Goal: Information Seeking & Learning: Learn about a topic

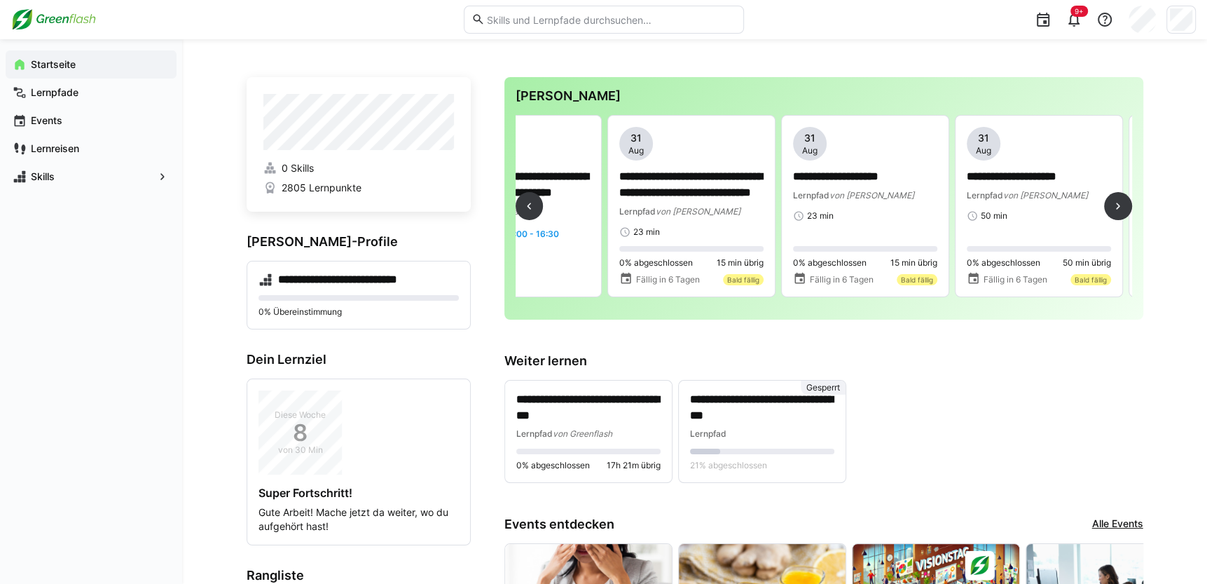
scroll to position [0, 602]
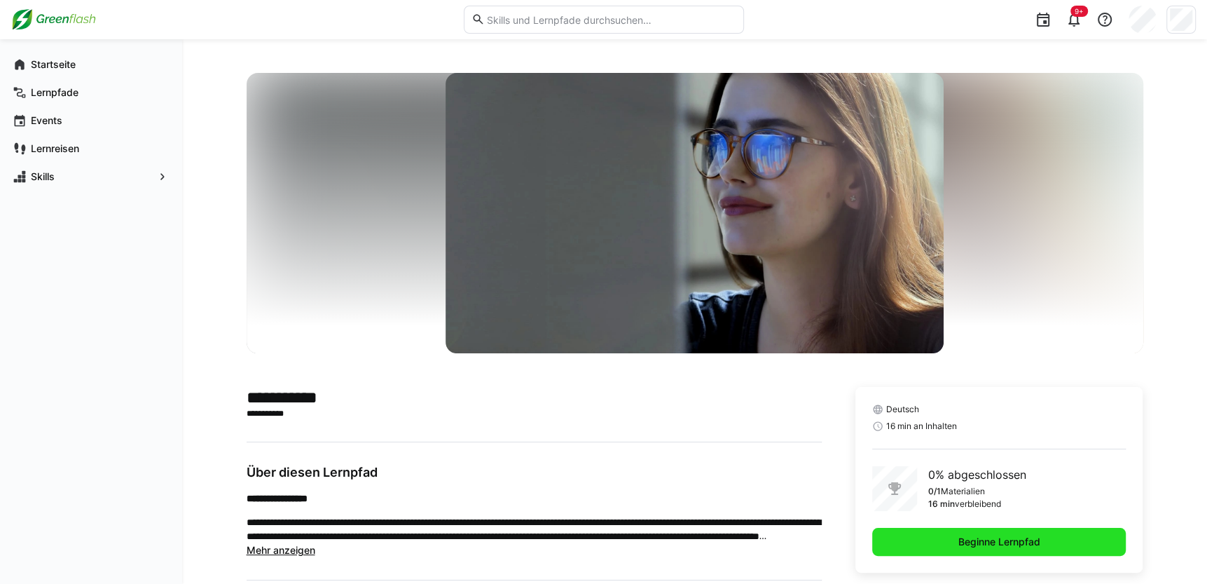
click at [987, 535] on span "Beginne Lernpfad" at bounding box center [1000, 542] width 86 height 14
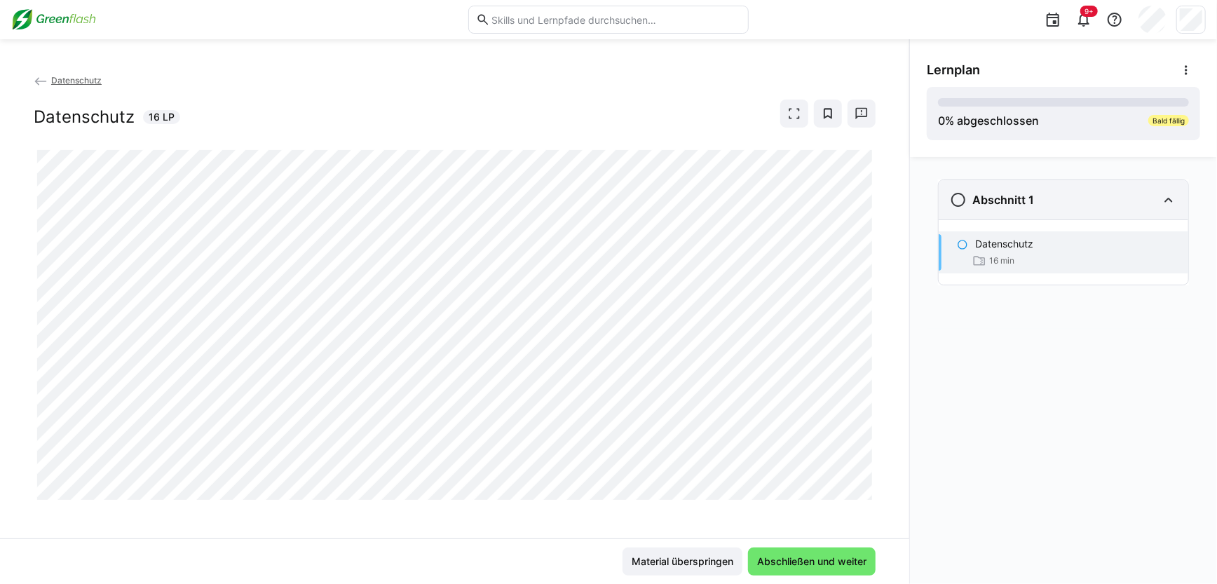
click at [961, 200] on eds-icon at bounding box center [958, 199] width 17 height 17
click at [956, 202] on eds-icon at bounding box center [958, 199] width 17 height 17
click at [960, 242] on eds-icon at bounding box center [962, 244] width 11 height 11
click at [961, 245] on eds-icon at bounding box center [962, 244] width 11 height 11
click at [990, 241] on p "Datenschutz" at bounding box center [1004, 244] width 58 height 14
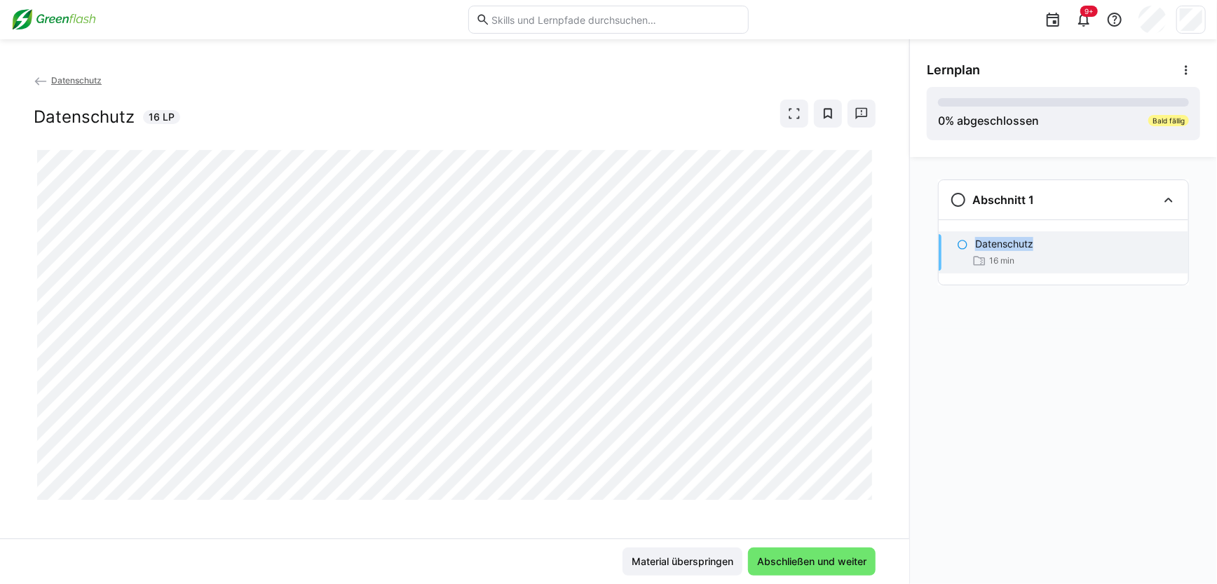
click at [990, 241] on p "Datenschutz" at bounding box center [1004, 244] width 58 height 14
drag, startPoint x: 990, startPoint y: 241, endPoint x: 959, endPoint y: 198, distance: 52.7
click at [959, 198] on eds-icon at bounding box center [958, 199] width 17 height 17
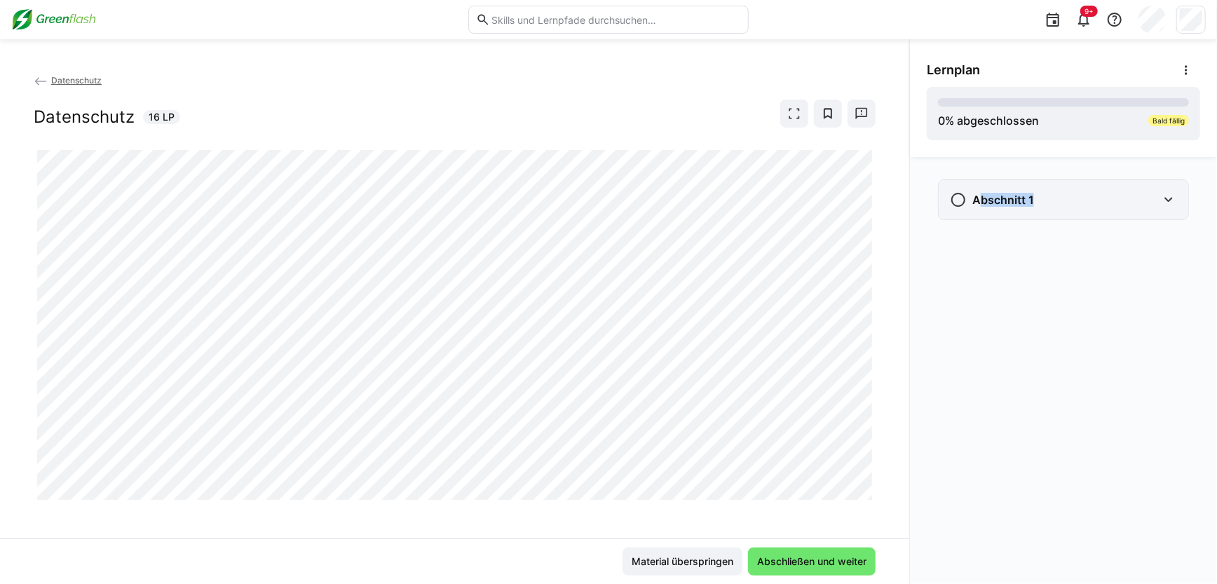
click at [959, 198] on eds-icon at bounding box center [958, 199] width 17 height 17
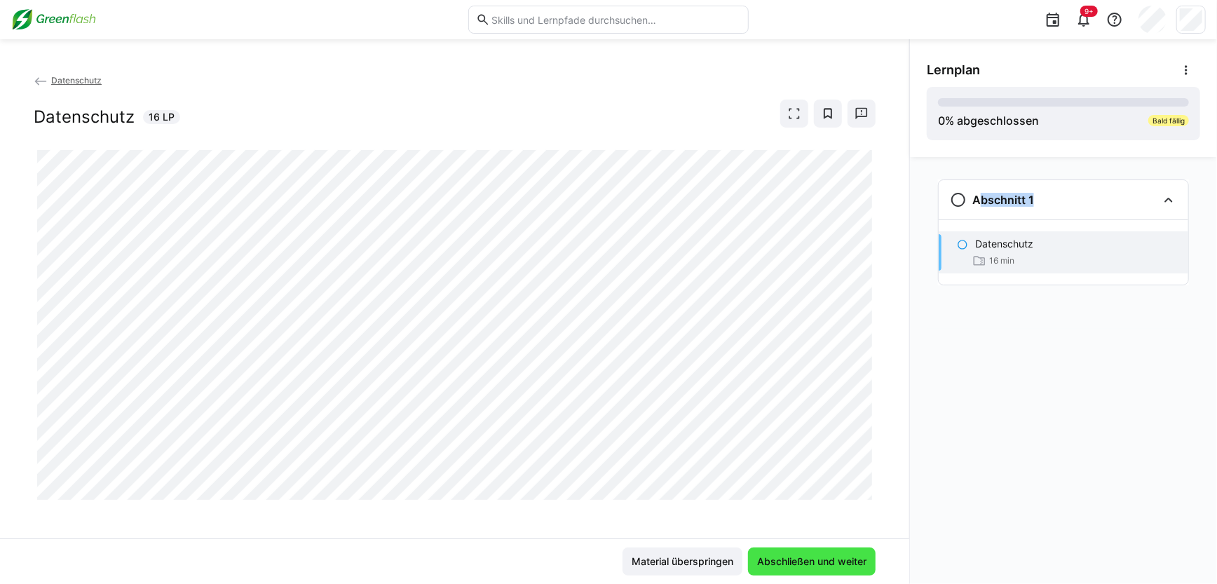
click at [809, 566] on span "Abschließen und weiter" at bounding box center [812, 561] width 114 height 14
click at [647, 561] on span "Material überspringen" at bounding box center [682, 561] width 106 height 14
click at [34, 78] on div "Datenschutz Datenschutz 16 LP" at bounding box center [454, 305] width 909 height 465
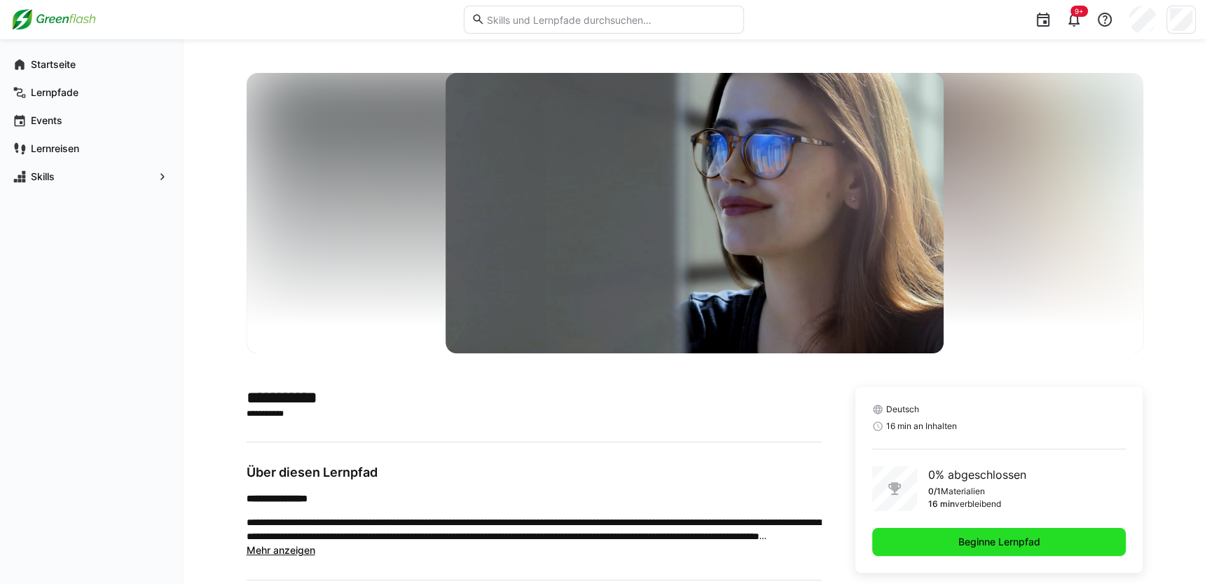
click at [957, 535] on span "Beginne Lernpfad" at bounding box center [1000, 542] width 86 height 14
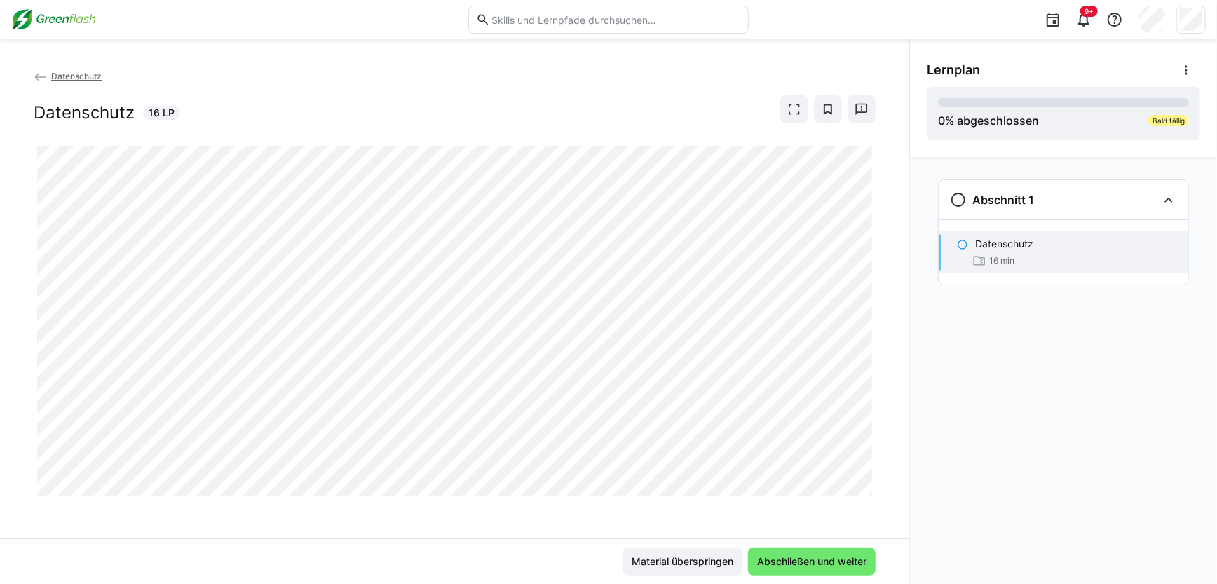
scroll to position [6, 0]
click at [838, 559] on span "Abschließen und weiter" at bounding box center [812, 561] width 114 height 14
click at [836, 554] on span "Abschließen und weiter" at bounding box center [812, 561] width 114 height 14
click at [825, 561] on span "Abschließen und weiter" at bounding box center [812, 561] width 114 height 14
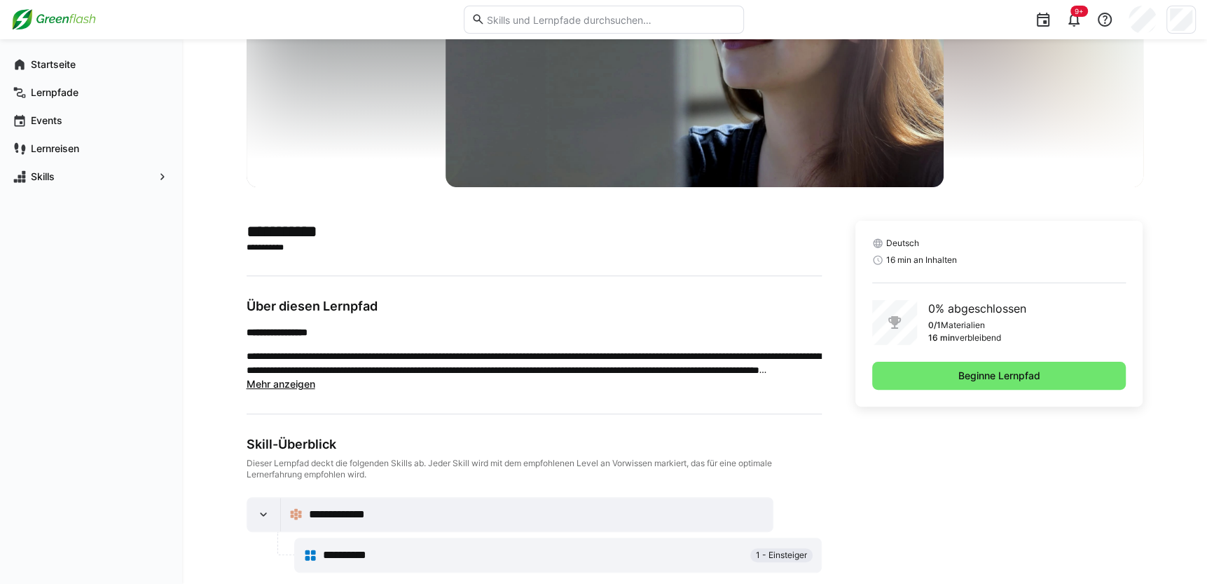
scroll to position [188, 0]
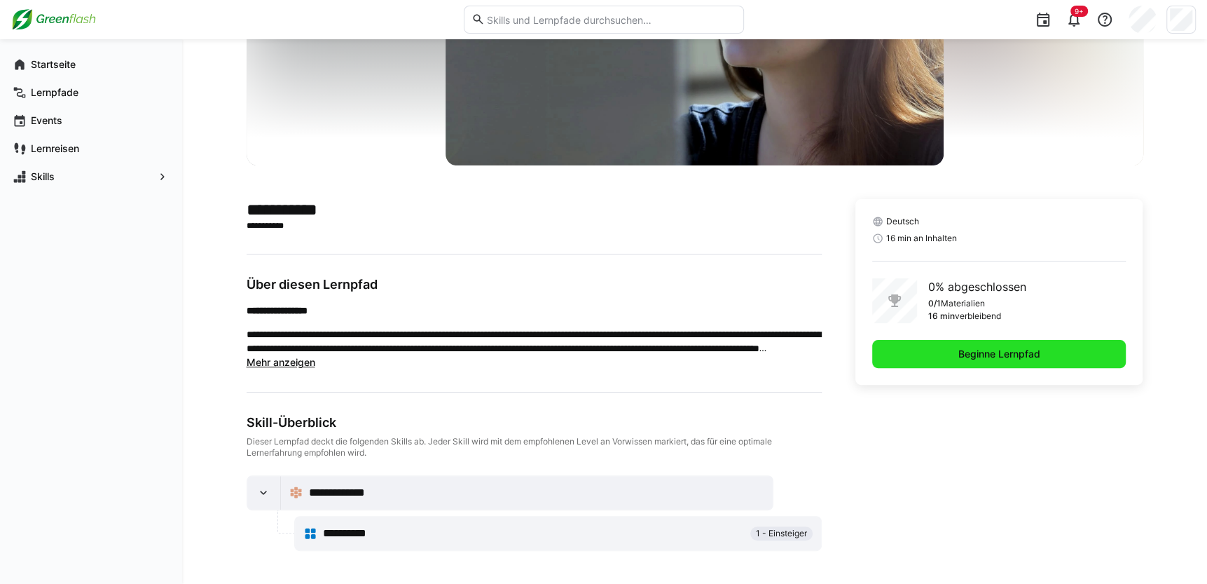
click at [1025, 350] on span "Beginne Lernpfad" at bounding box center [1000, 354] width 86 height 14
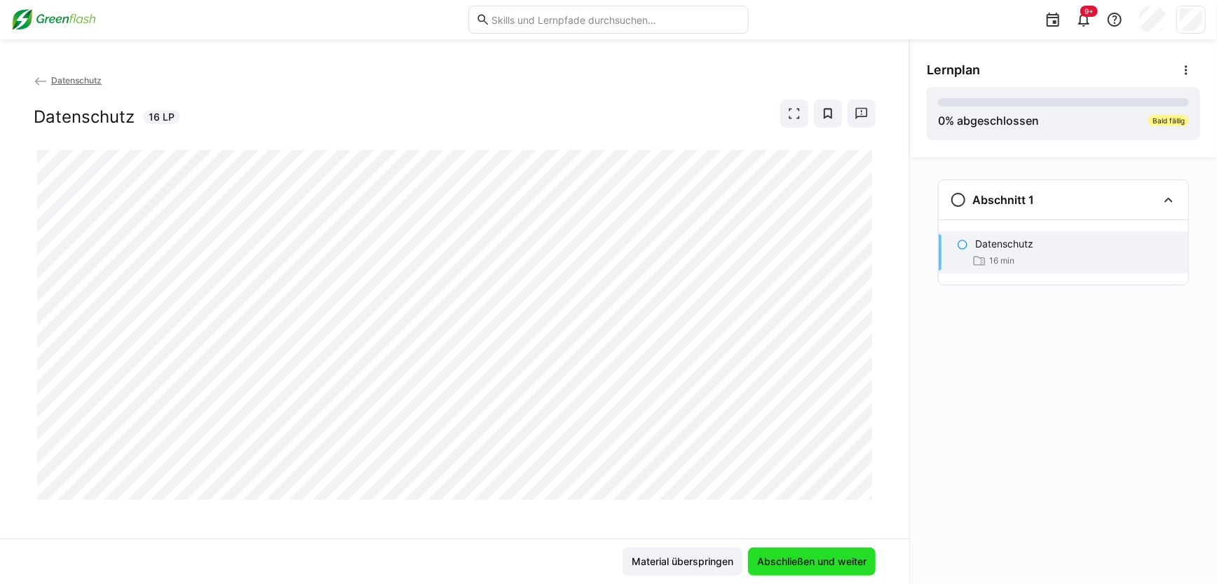
click at [807, 554] on span "Abschließen und weiter" at bounding box center [812, 561] width 114 height 14
click at [783, 566] on span "Abschließen und weiter" at bounding box center [812, 561] width 114 height 14
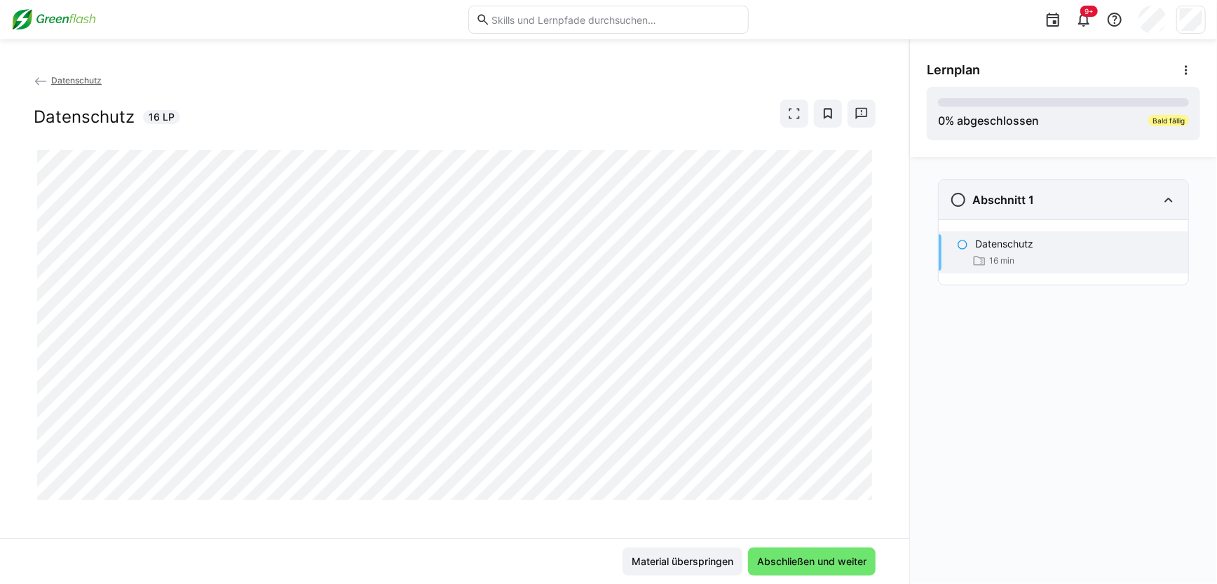
click at [989, 203] on h3 "Abschnitt 1" at bounding box center [1003, 200] width 62 height 14
click at [968, 205] on div "Abschnitt 1" at bounding box center [992, 199] width 84 height 17
click at [967, 240] on eds-icon at bounding box center [962, 244] width 11 height 11
